Goal: Task Accomplishment & Management: Use online tool/utility

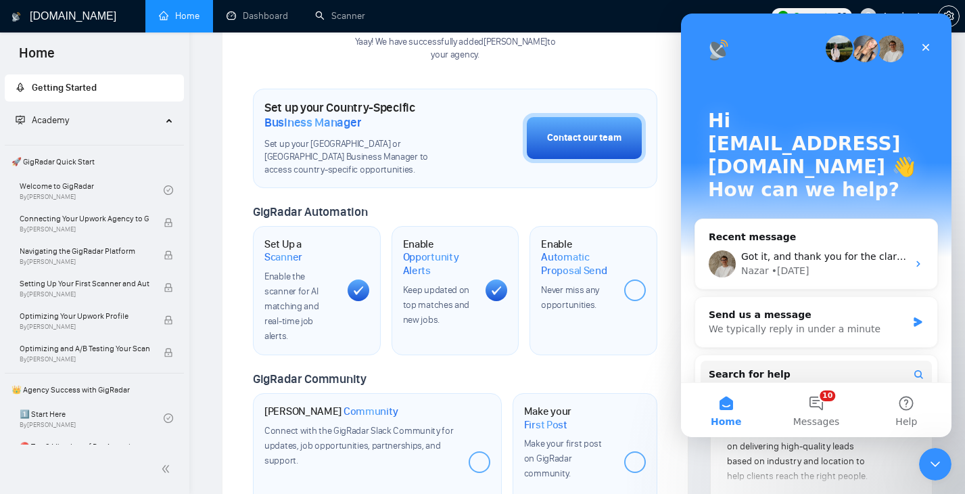
scroll to position [116, 0]
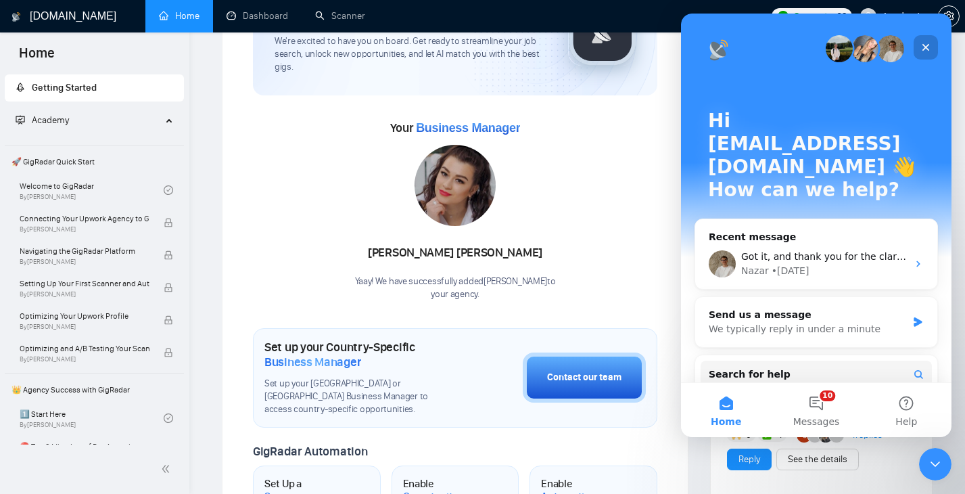
click at [925, 48] on icon "Close" at bounding box center [926, 47] width 7 height 7
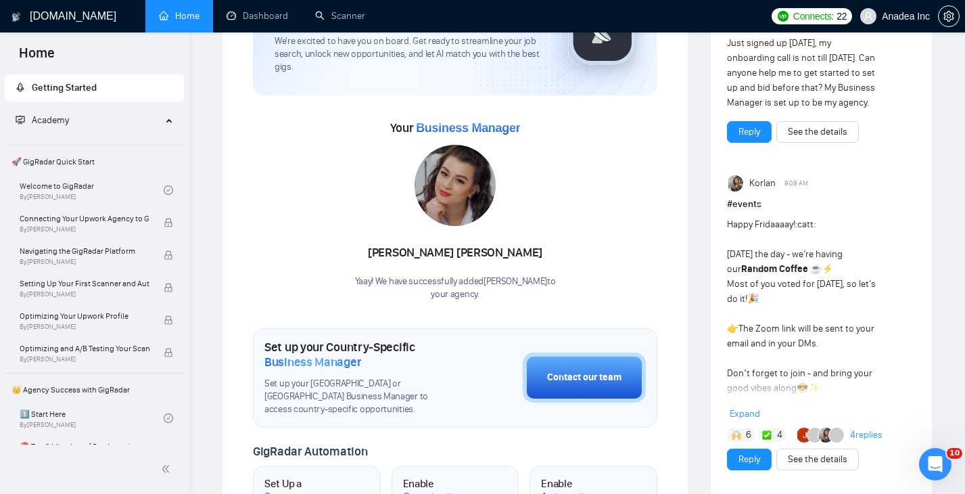
scroll to position [0, 0]
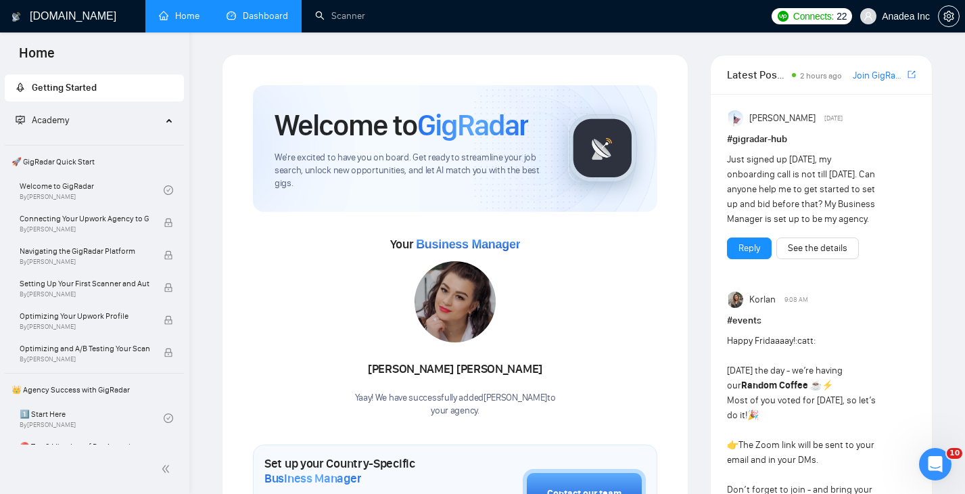
click at [261, 22] on link "Dashboard" at bounding box center [258, 16] width 62 height 12
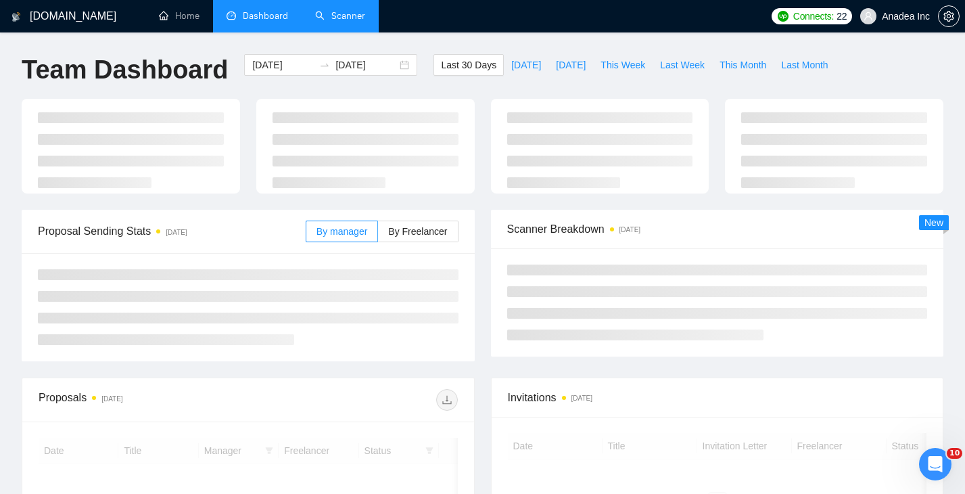
click at [342, 14] on link "Scanner" at bounding box center [340, 16] width 50 height 12
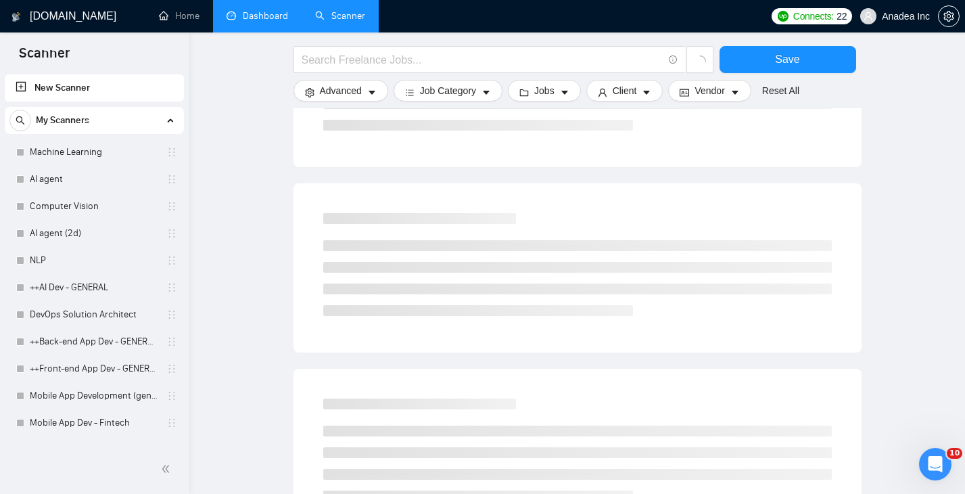
scroll to position [804, 0]
